Goal: Task Accomplishment & Management: Use online tool/utility

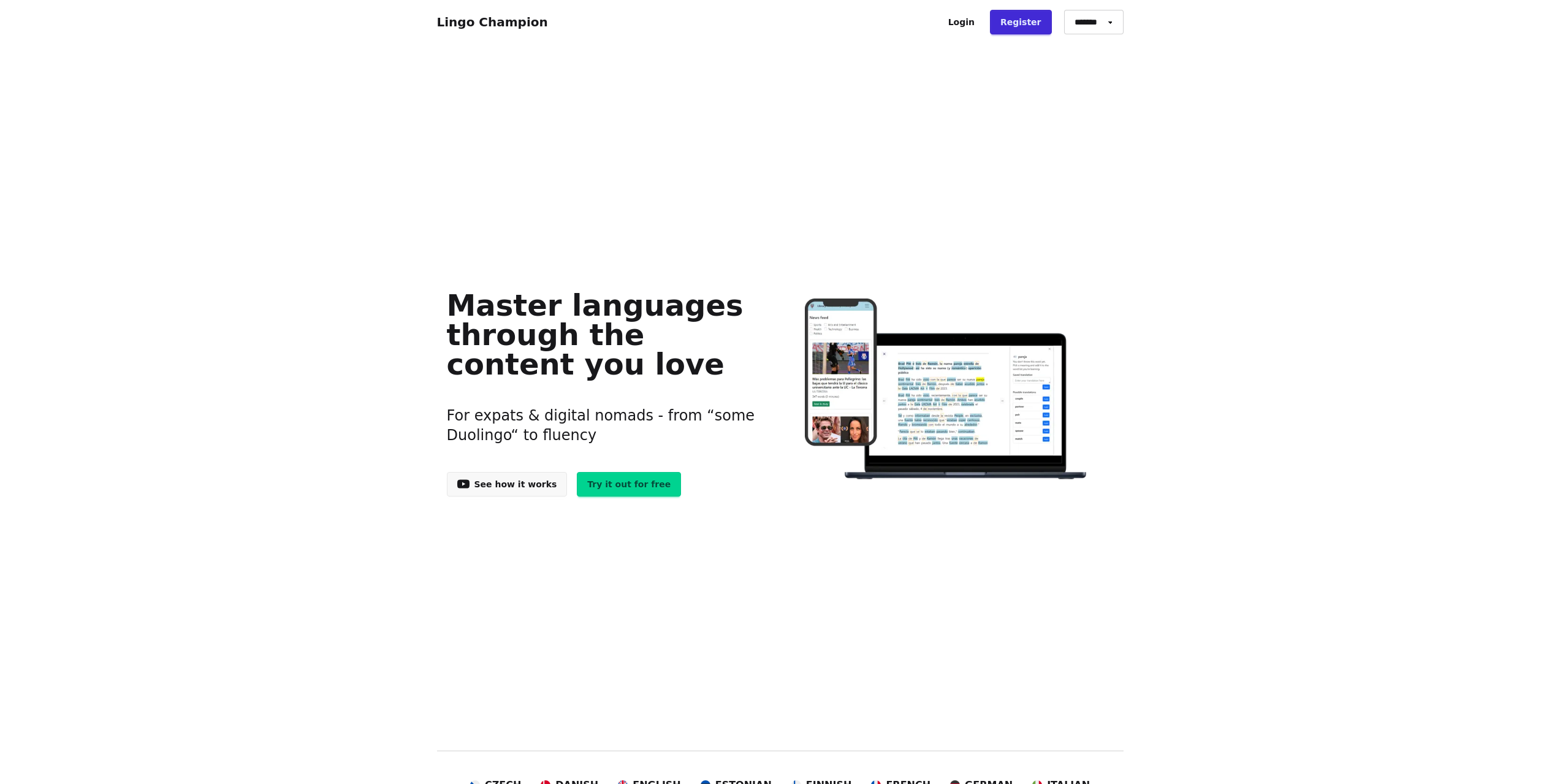
click at [985, 21] on link "Login" at bounding box center [961, 22] width 47 height 24
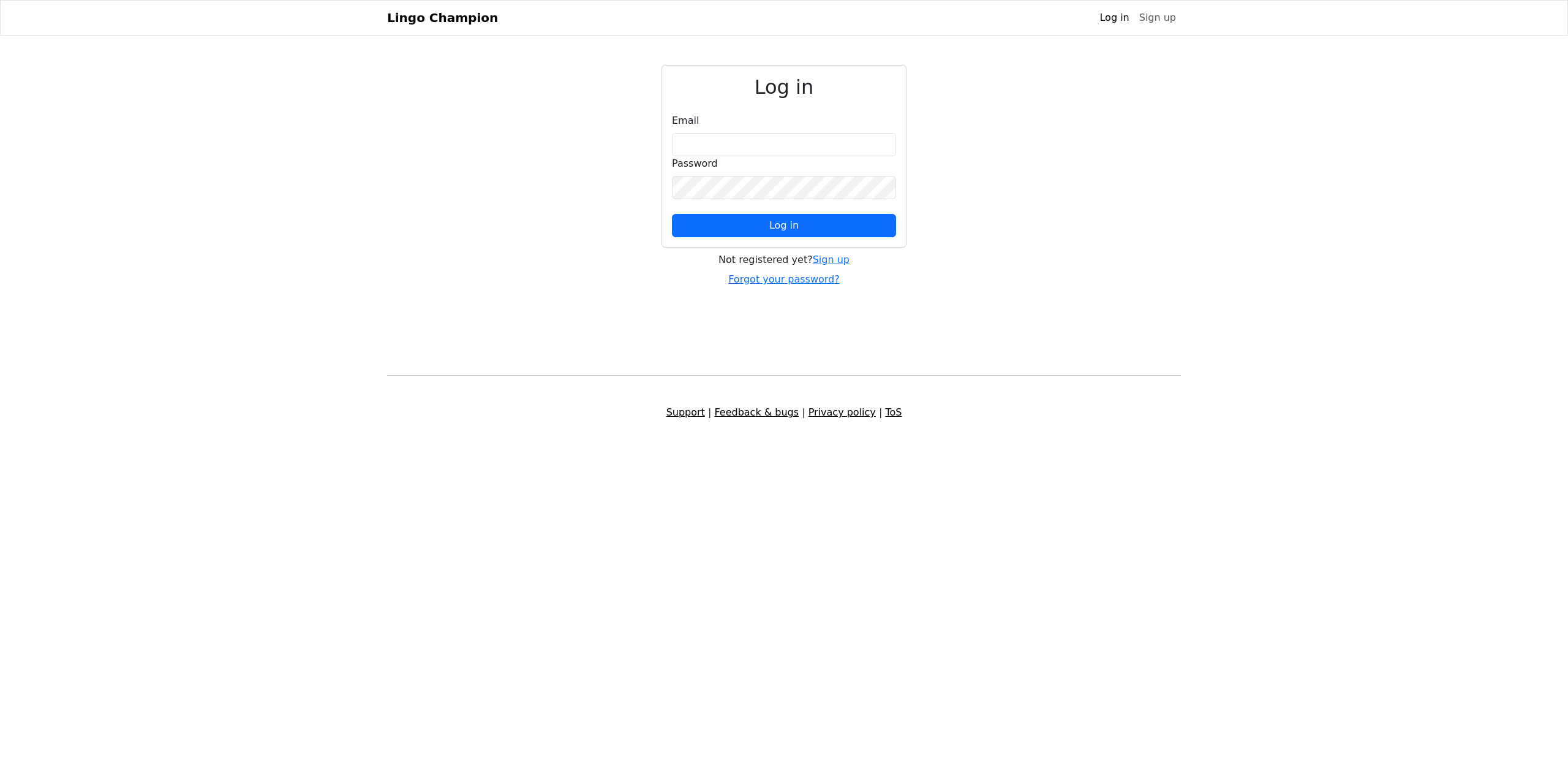
click at [775, 124] on div "Email" at bounding box center [784, 134] width 224 height 43
click at [775, 138] on input "email" at bounding box center [784, 144] width 224 height 23
type input "**********"
click at [810, 228] on button "Log in" at bounding box center [784, 225] width 224 height 23
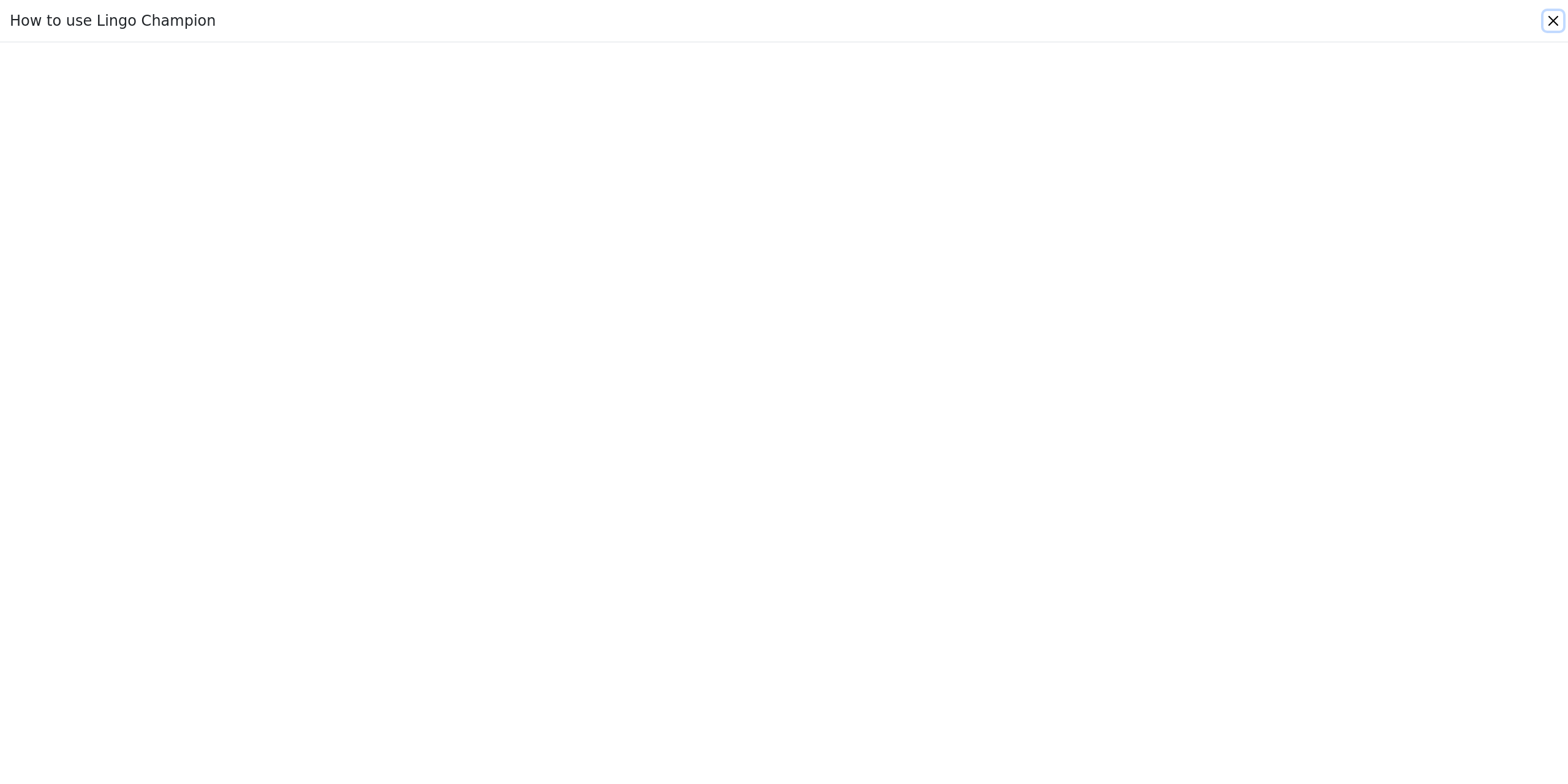
click at [1550, 22] on button "Close" at bounding box center [1553, 21] width 20 height 20
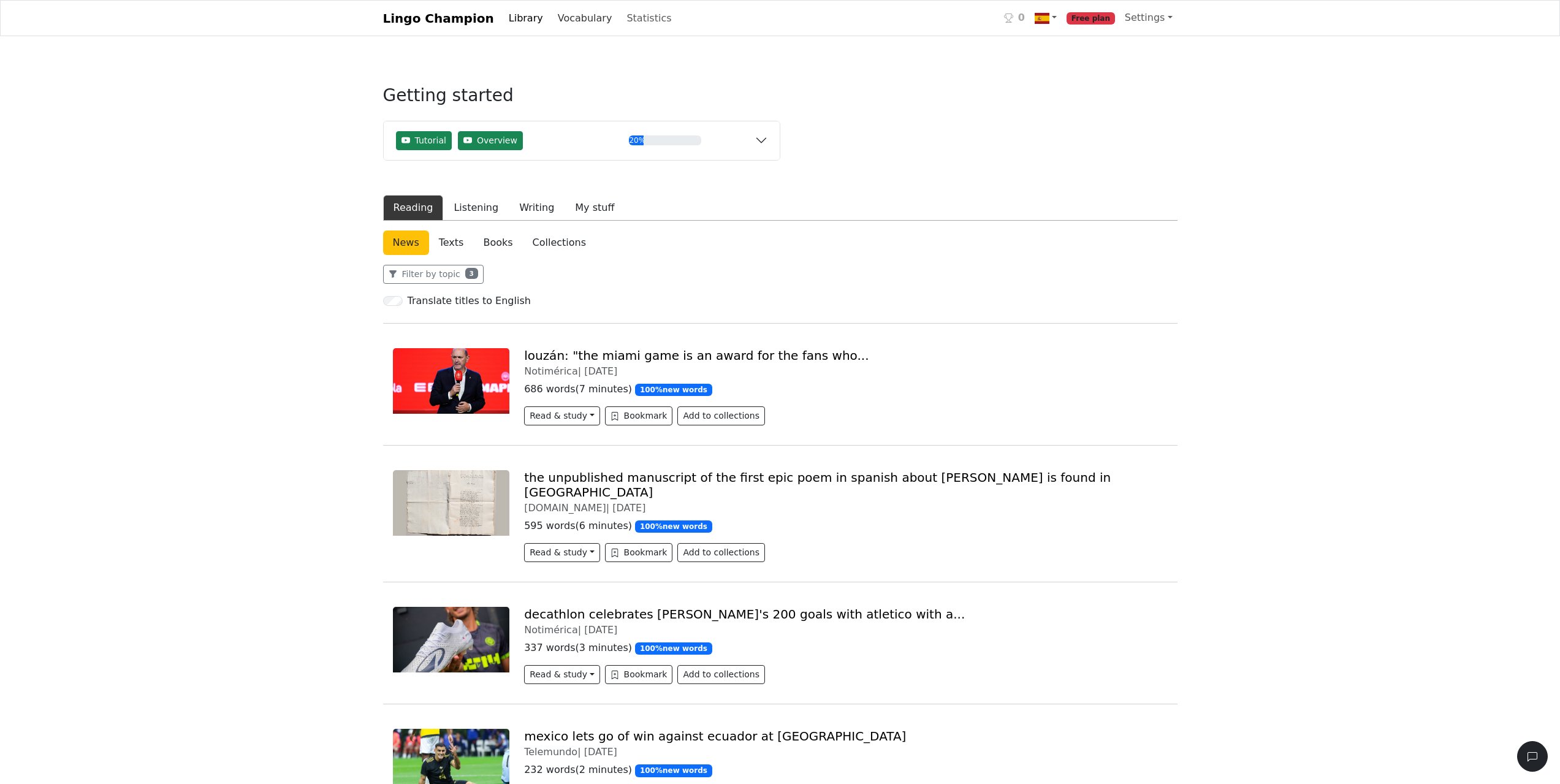
click at [569, 20] on link "Vocabulary" at bounding box center [585, 18] width 64 height 24
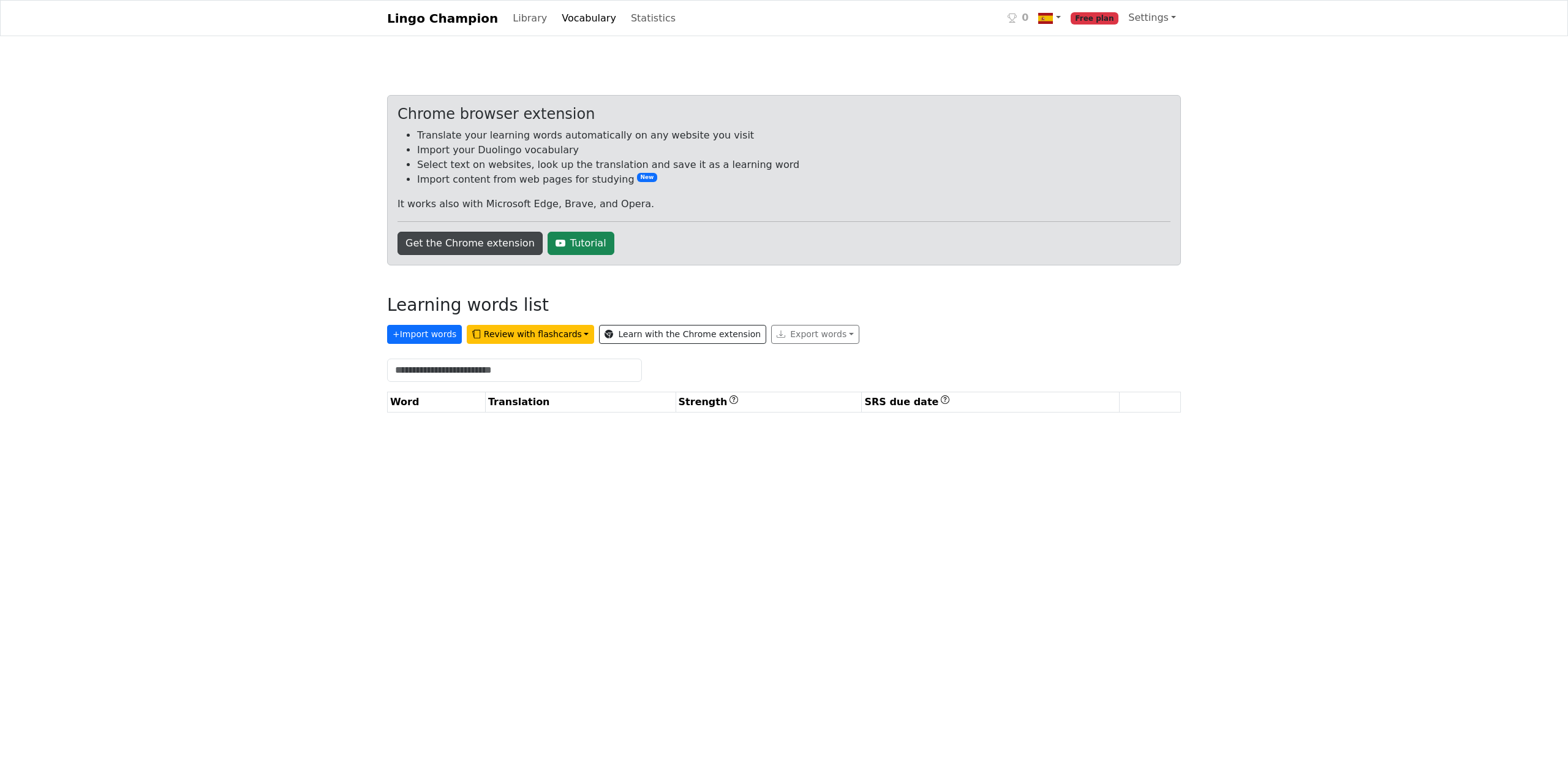
click at [465, 244] on link "Get the Chrome extension" at bounding box center [469, 243] width 145 height 23
